Goal: Complete application form: Complete application form

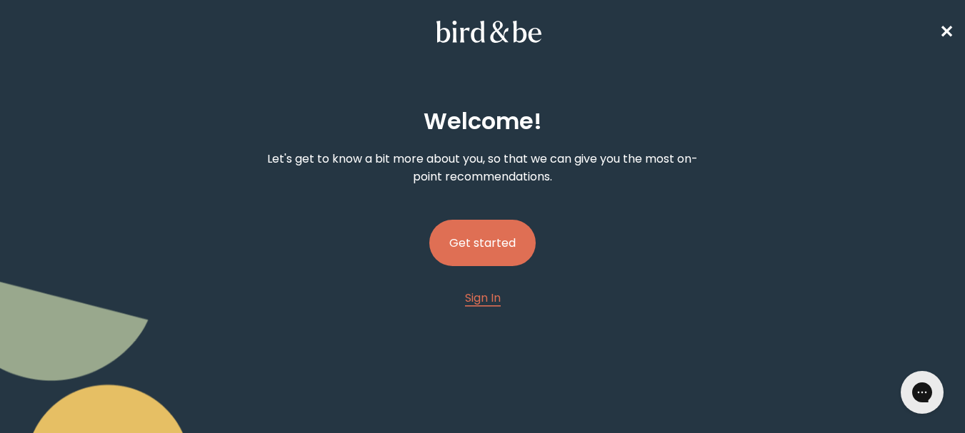
click at [490, 242] on button "Get started" at bounding box center [482, 243] width 106 height 46
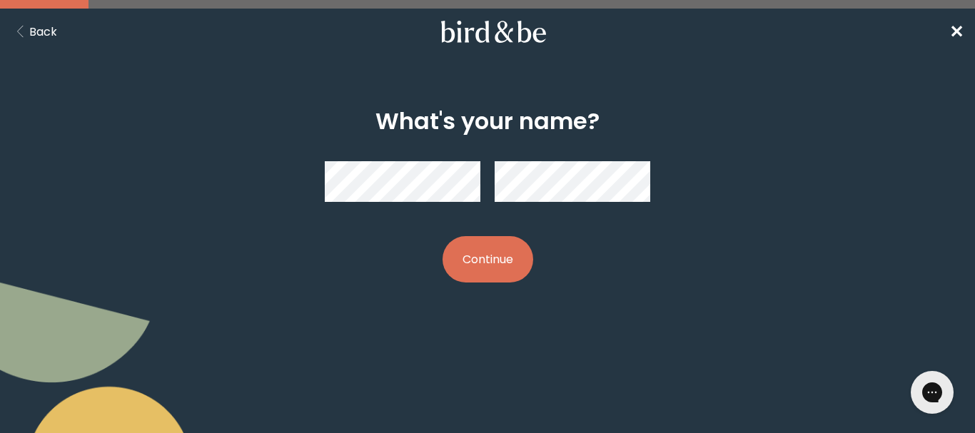
click at [443, 236] on button "Continue" at bounding box center [488, 259] width 91 height 46
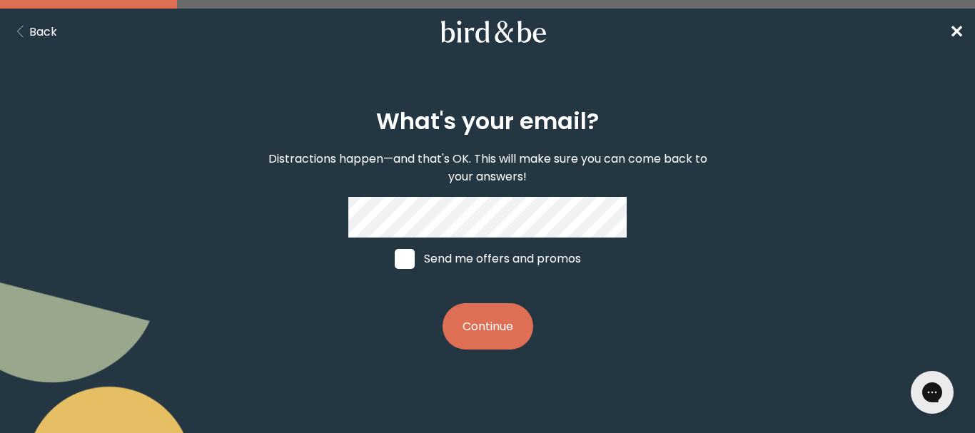
click at [443, 303] on button "Continue" at bounding box center [488, 326] width 91 height 46
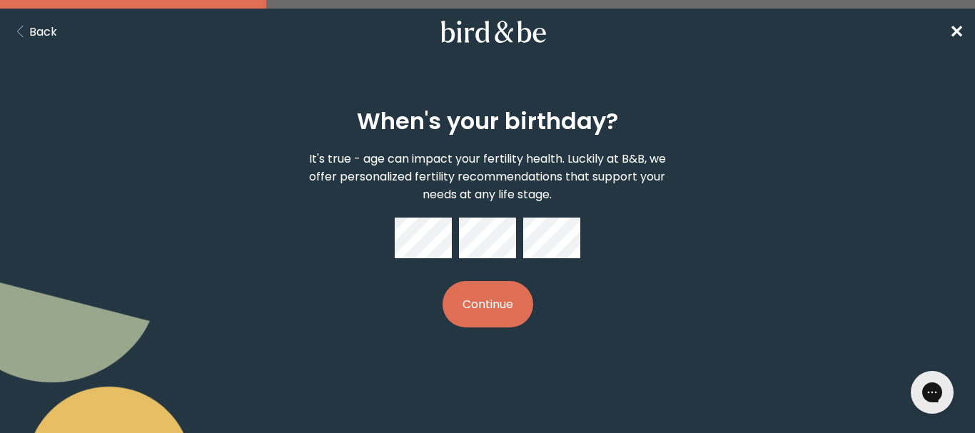
click at [443, 281] on button "Continue" at bounding box center [488, 304] width 91 height 46
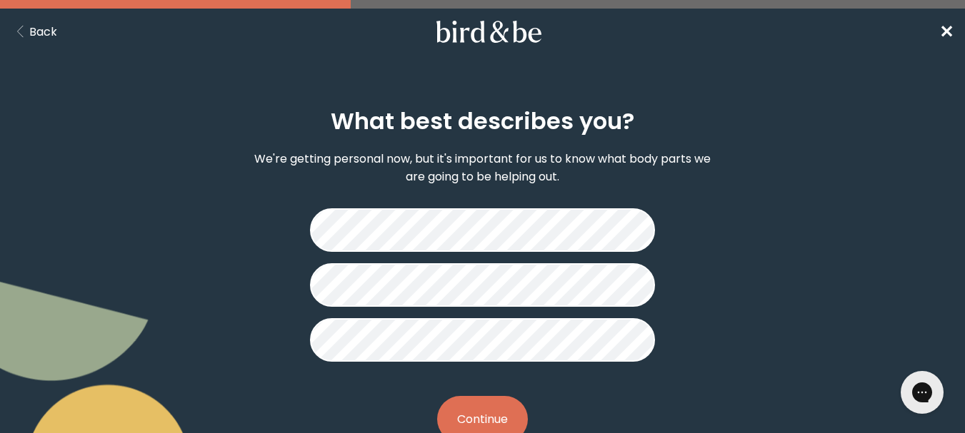
scroll to position [44, 0]
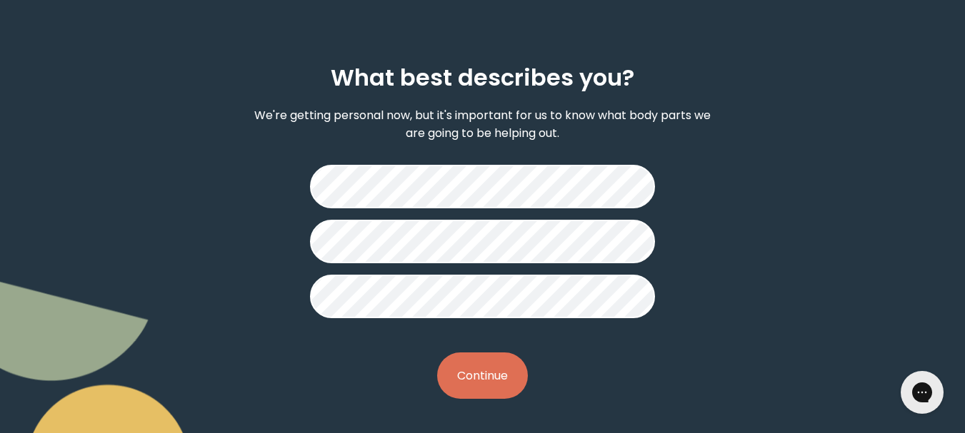
click at [486, 388] on button "Continue" at bounding box center [482, 376] width 91 height 46
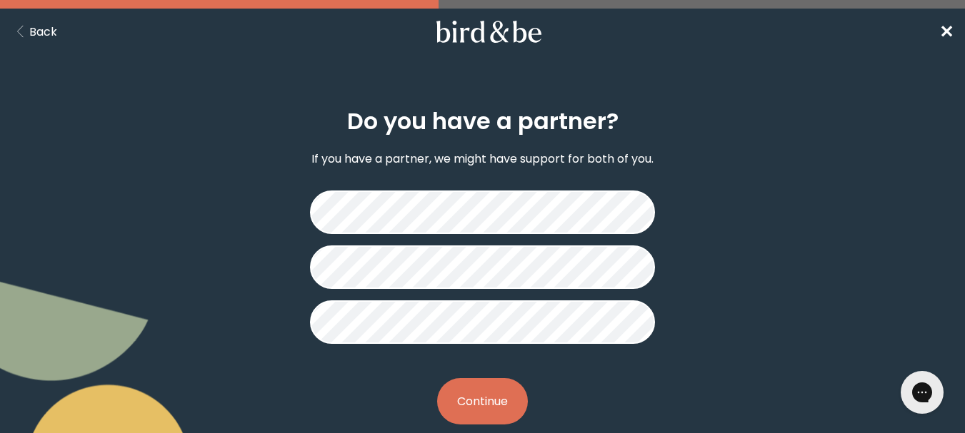
click at [480, 406] on button "Continue" at bounding box center [482, 401] width 91 height 46
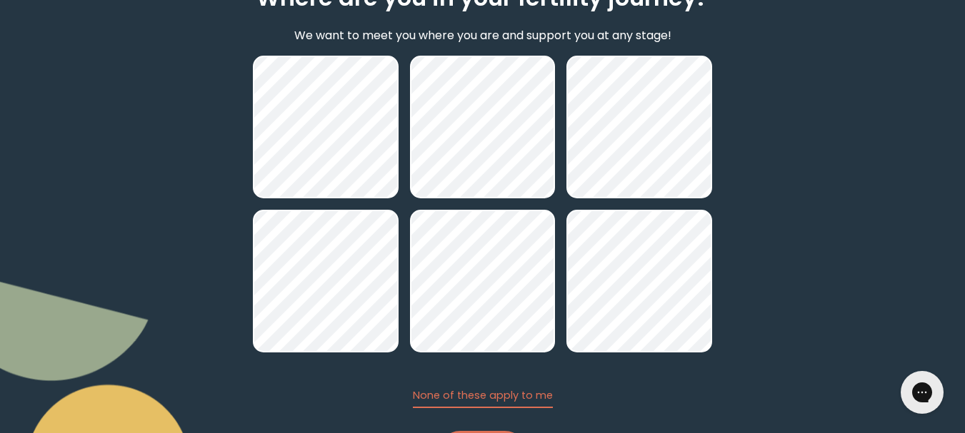
scroll to position [202, 0]
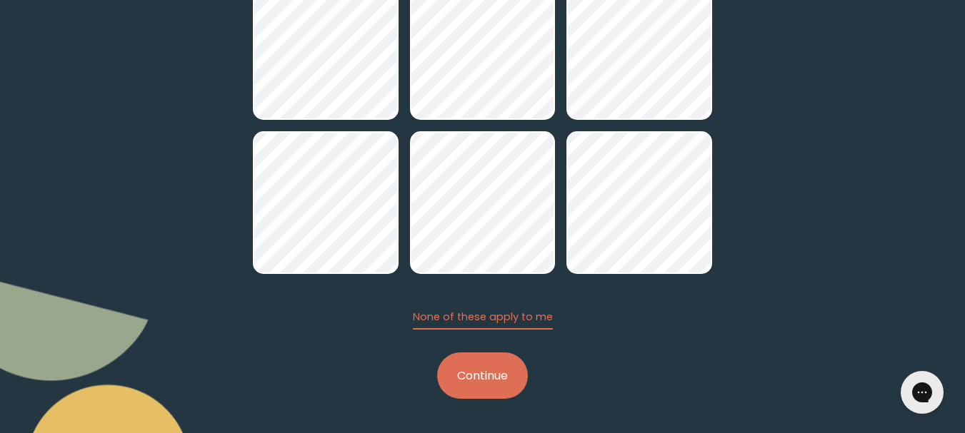
click at [508, 383] on button "Continue" at bounding box center [482, 376] width 91 height 46
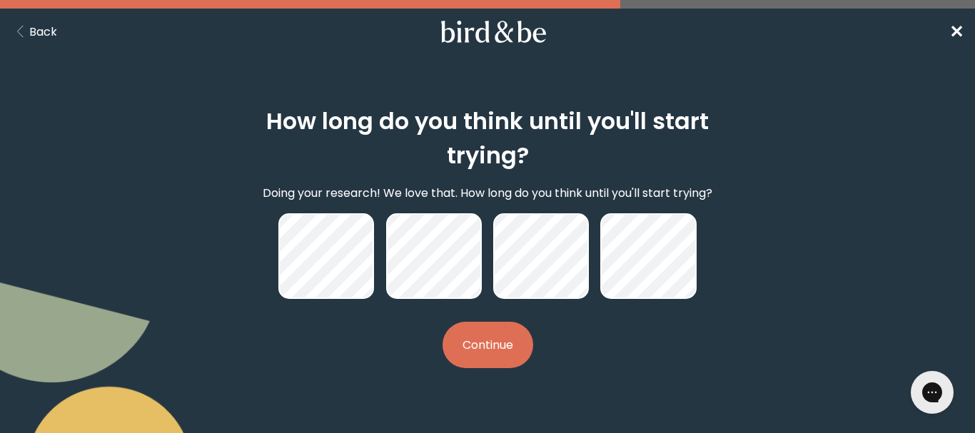
click at [508, 344] on button "Continue" at bounding box center [488, 345] width 91 height 46
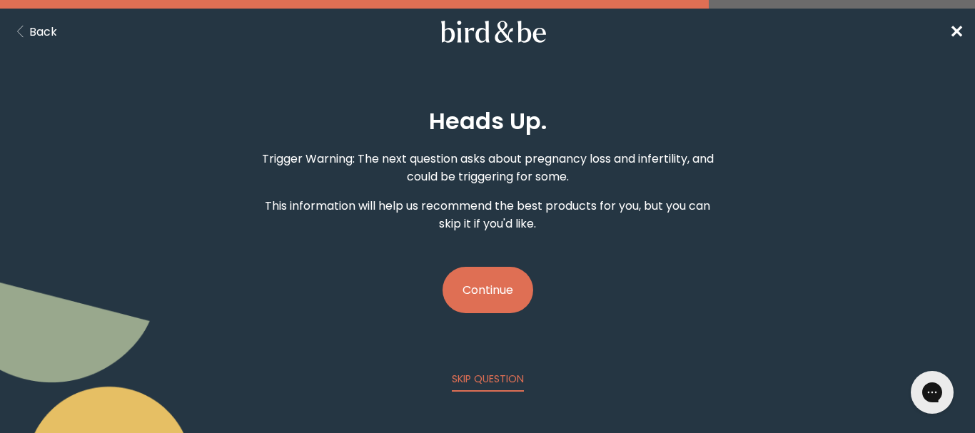
click at [491, 285] on button "Continue" at bounding box center [488, 290] width 91 height 46
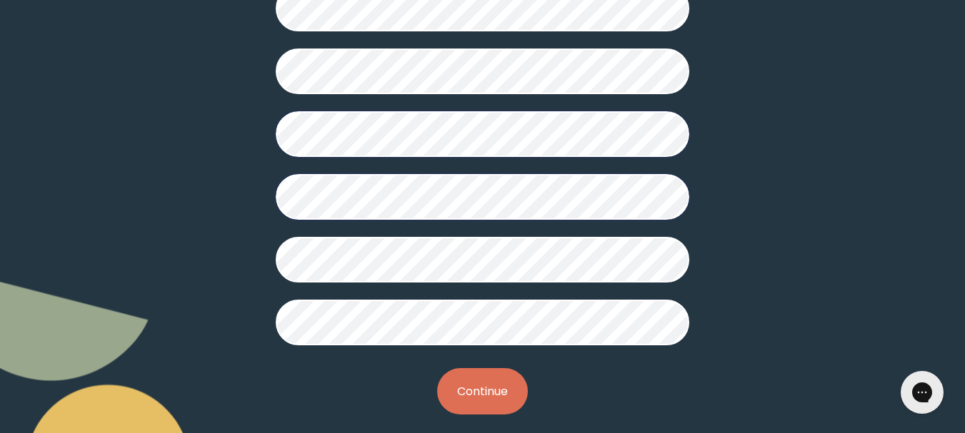
scroll to position [468, 0]
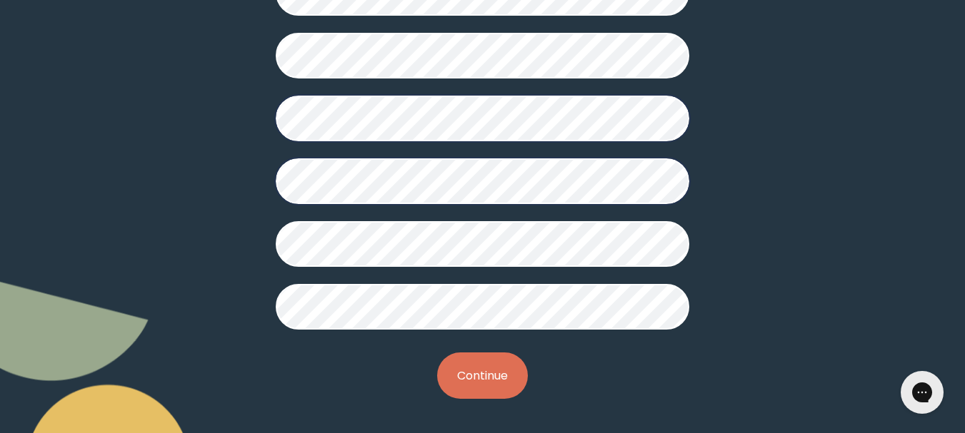
click at [470, 368] on button "Continue" at bounding box center [482, 376] width 91 height 46
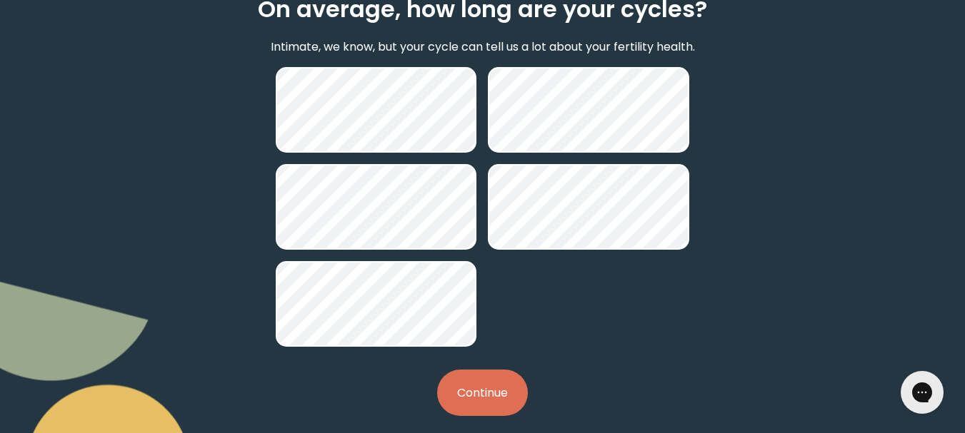
scroll to position [129, 0]
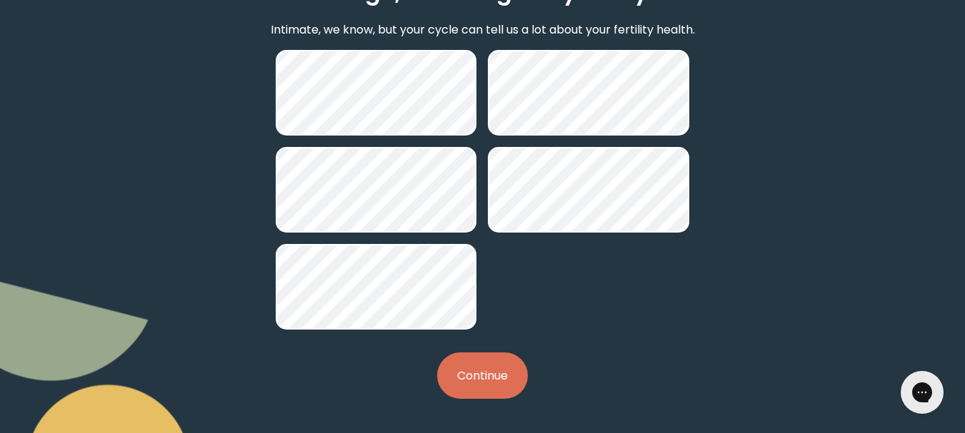
click at [468, 386] on button "Continue" at bounding box center [482, 376] width 91 height 46
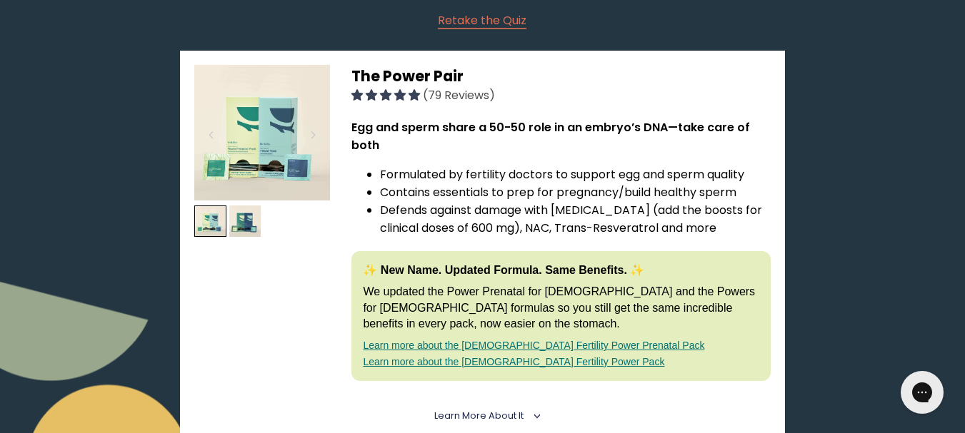
scroll to position [214, 0]
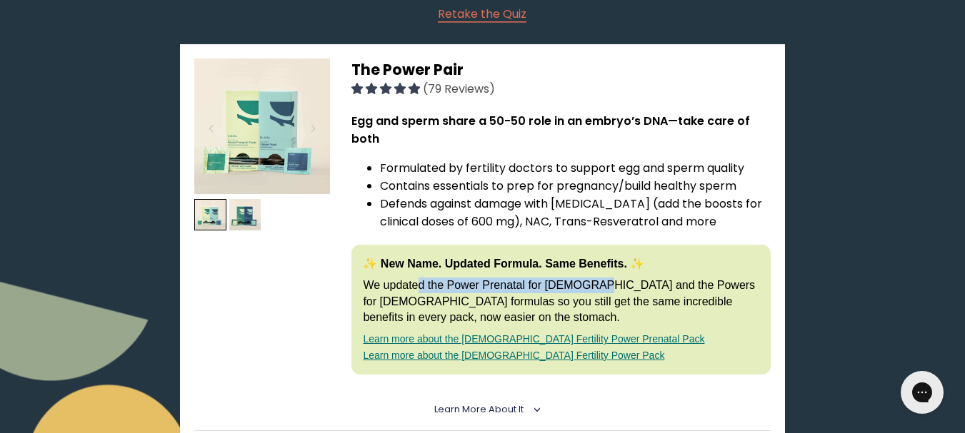
drag, startPoint x: 389, startPoint y: 282, endPoint x: 571, endPoint y: 289, distance: 182.2
click at [571, 289] on p "We updated the Power Prenatal for [DEMOGRAPHIC_DATA] and the Powers for [DEMOGR…" at bounding box center [561, 302] width 396 height 48
click at [448, 306] on p "We updated the Power Prenatal for [DEMOGRAPHIC_DATA] and the Powers for [DEMOGR…" at bounding box center [561, 302] width 396 height 48
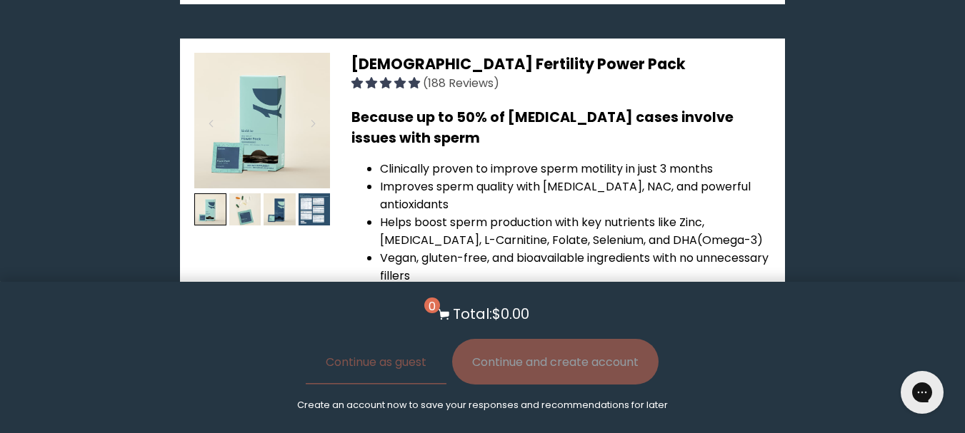
scroll to position [2495, 0]
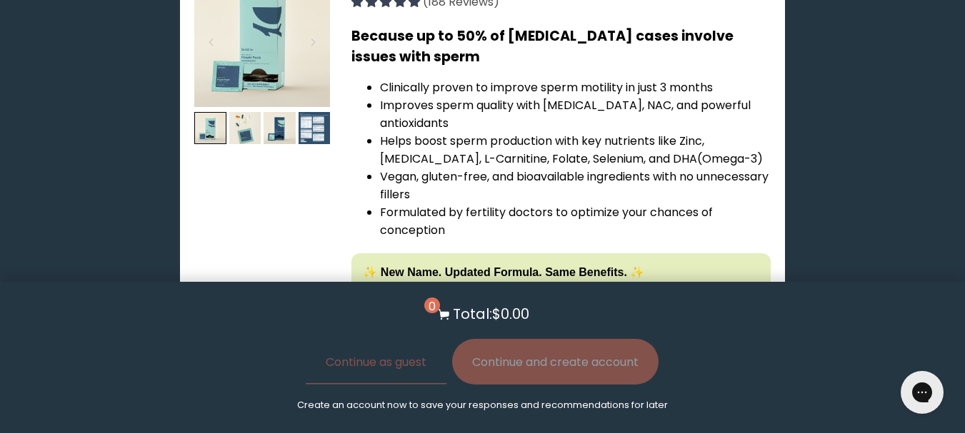
drag, startPoint x: 319, startPoint y: 347, endPoint x: 283, endPoint y: 173, distance: 177.8
click at [283, 173] on div at bounding box center [262, 168] width 136 height 394
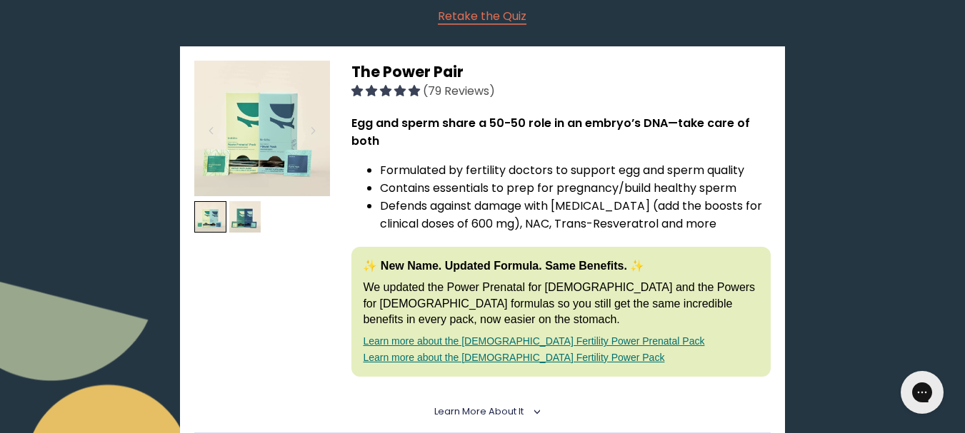
scroll to position [0, 0]
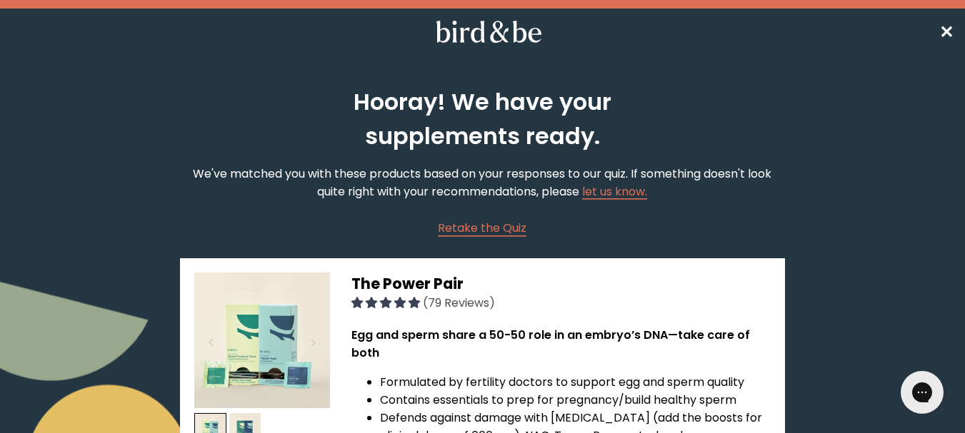
click at [946, 26] on span "✕" at bounding box center [946, 32] width 14 height 24
